Goal: Communication & Community: Connect with others

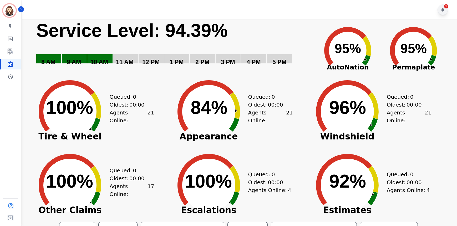
click at [444, 12] on div "1" at bounding box center [443, 9] width 11 height 11
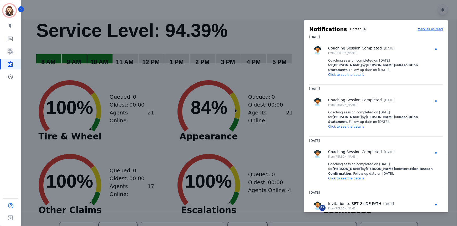
click at [414, 13] on div at bounding box center [228, 113] width 457 height 226
